Goal: Find specific page/section: Find specific page/section

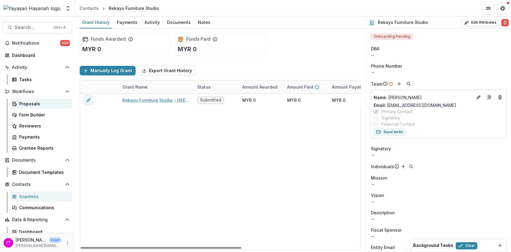
click at [40, 106] on div "Proposals" at bounding box center [43, 104] width 48 height 6
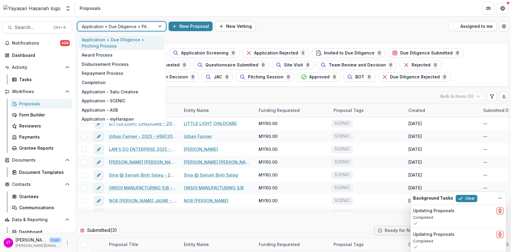
click at [118, 25] on div at bounding box center [116, 26] width 69 height 7
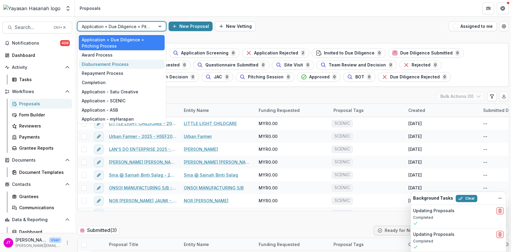
click at [114, 66] on div "Disbursement Process" at bounding box center [122, 64] width 86 height 9
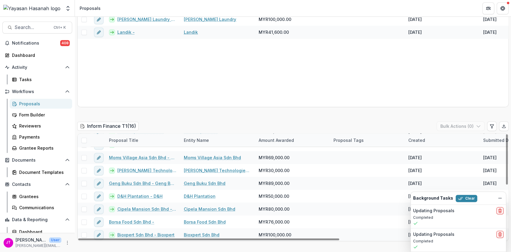
scroll to position [879, 0]
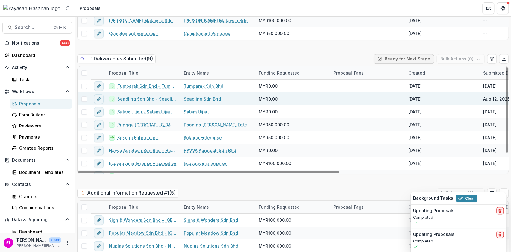
scroll to position [200, 0]
